Goal: Ask a question

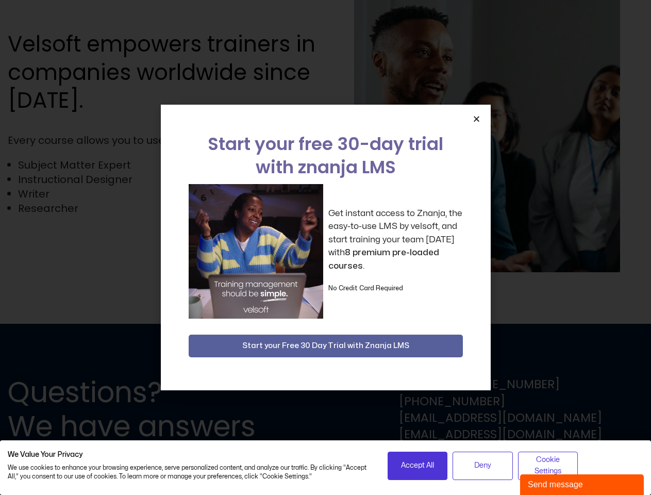
click at [325, 247] on div "Get instant access to Znanja, the easy-to-use LMS by velsoft, and start trainin…" at bounding box center [326, 251] width 274 height 134
click at [476, 119] on icon "Close" at bounding box center [477, 119] width 8 height 8
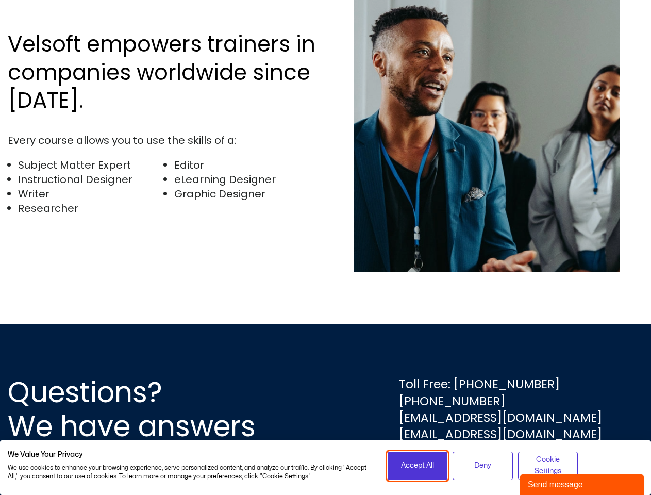
click at [417, 465] on span "Accept All" at bounding box center [417, 465] width 33 height 11
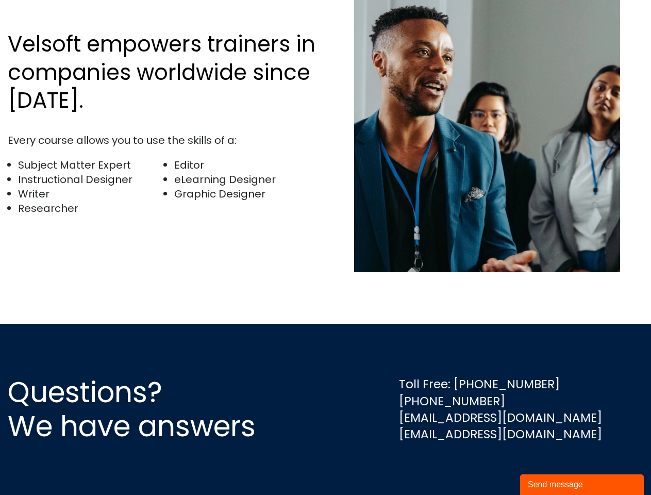
click at [482, 465] on div "Questions? We have answers Toll Free: [PHONE_NUMBER] [PHONE_NUMBER] [EMAIL_ADDR…" at bounding box center [325, 409] width 651 height 171
click at [548, 465] on div "Questions? We have answers Toll Free: [PHONE_NUMBER] [PHONE_NUMBER] [EMAIL_ADDR…" at bounding box center [325, 409] width 651 height 171
click at [582, 484] on div "Send message" at bounding box center [582, 484] width 108 height 12
